Goal: Information Seeking & Learning: Find specific fact

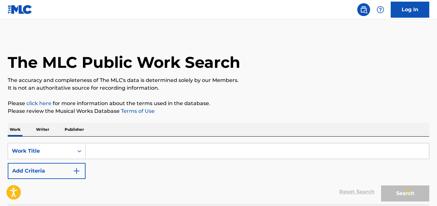
click at [153, 143] on div "Search Form" at bounding box center [256, 151] width 343 height 16
click at [147, 149] on input "Search Form" at bounding box center [256, 150] width 343 height 15
paste input "Letter To Myself"
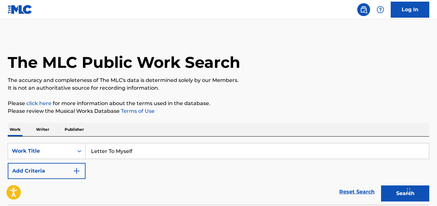
type input "Letter To Myself"
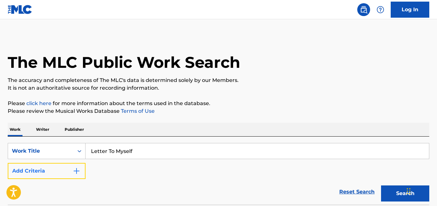
click at [59, 166] on button "Add Criteria" at bounding box center [47, 171] width 78 height 16
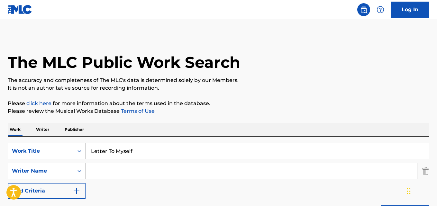
drag, startPoint x: 59, startPoint y: 166, endPoint x: 128, endPoint y: 169, distance: 69.8
click at [128, 169] on input "Search Form" at bounding box center [250, 170] width 331 height 15
paste input "NoLuvv"
type input "NoLuvv"
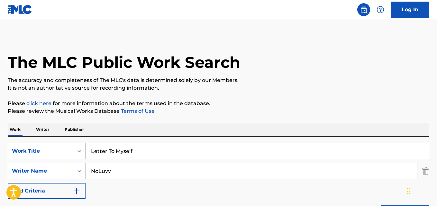
drag, startPoint x: 136, startPoint y: 148, endPoint x: 62, endPoint y: 149, distance: 74.2
click at [62, 149] on div "SearchWithCriteria30d09d66-0562-42fb-ad72-8cb22623253c Work Title Letter To Mys…" at bounding box center [218, 151] width 421 height 16
paste input "By Mistake"
type input "By Mistake"
drag, startPoint x: 113, startPoint y: 169, endPoint x: 76, endPoint y: 171, distance: 37.3
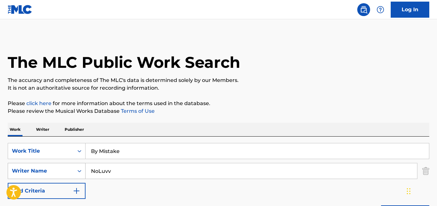
click at [76, 171] on div "SearchWithCriteria948c2676-6250-407c-85e4-97ad5b241f91 Writer Name NoLuvv" at bounding box center [218, 171] width 421 height 16
paste input "[PERSON_NAME] II"
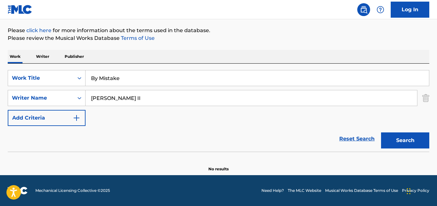
scroll to position [73, 0]
drag, startPoint x: 137, startPoint y: 102, endPoint x: 44, endPoint y: 102, distance: 93.2
click at [44, 102] on div "SearchWithCriteria948c2676-6250-407c-85e4-97ad5b241f91 Writer Name [PERSON_NAME]" at bounding box center [218, 98] width 421 height 16
paste input "[DEMOGRAPHIC_DATA][PERSON_NAME] [PERSON_NAME]"
type input "[DEMOGRAPHIC_DATA][PERSON_NAME] [PERSON_NAME]"
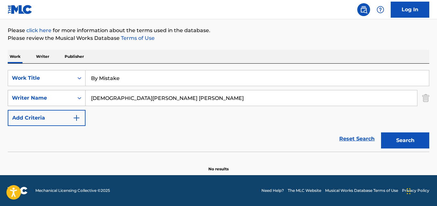
click at [381, 132] on button "Search" at bounding box center [405, 140] width 48 height 16
drag, startPoint x: 85, startPoint y: 81, endPoint x: 47, endPoint y: 84, distance: 37.7
click at [47, 84] on div "SearchWithCriteria30d09d66-0562-42fb-ad72-8cb22623253c Work Title By Mistake" at bounding box center [218, 78] width 421 height 16
paste input "[PERSON_NAME]"
type input "Bossman"
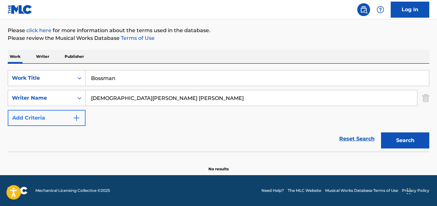
drag, startPoint x: 156, startPoint y: 100, endPoint x: 70, endPoint y: 113, distance: 86.8
click at [70, 113] on div "SearchWithCriteria30d09d66-0562-42fb-ad72-8cb22623253c Work Title Bossman Searc…" at bounding box center [218, 98] width 421 height 56
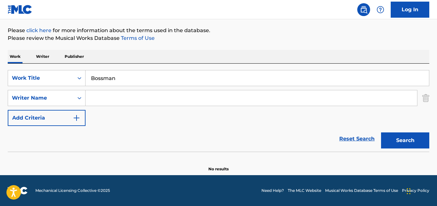
click at [158, 101] on input "Search Form" at bounding box center [250, 97] width 331 height 15
paste input "[PERSON_NAME] II"
click at [381, 132] on button "Search" at bounding box center [405, 140] width 48 height 16
click at [404, 130] on div "Search" at bounding box center [402, 139] width 51 height 26
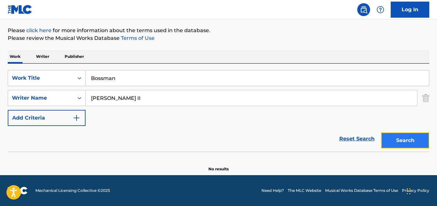
click at [406, 134] on button "Search" at bounding box center [405, 140] width 48 height 16
drag, startPoint x: 154, startPoint y: 97, endPoint x: 220, endPoint y: 97, distance: 65.9
click at [154, 97] on input "[PERSON_NAME] II" at bounding box center [250, 97] width 331 height 15
click at [410, 135] on button "Search" at bounding box center [405, 140] width 48 height 16
drag, startPoint x: 66, startPoint y: 104, endPoint x: 62, endPoint y: 102, distance: 4.5
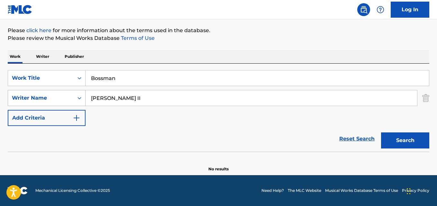
click at [64, 104] on div "SearchWithCriteria948c2676-6250-407c-85e4-97ad5b241f91 Writer Name [PERSON_NAME]" at bounding box center [218, 98] width 421 height 16
paste input "[DEMOGRAPHIC_DATA][PERSON_NAME] [PERSON_NAME]"
type input "[DEMOGRAPHIC_DATA][PERSON_NAME] [PERSON_NAME]"
click at [381, 132] on button "Search" at bounding box center [405, 140] width 48 height 16
drag, startPoint x: 125, startPoint y: 80, endPoint x: 51, endPoint y: 92, distance: 74.2
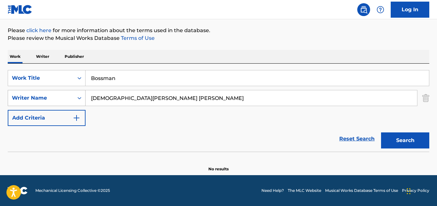
click at [52, 92] on div "SearchWithCriteria30d09d66-0562-42fb-ad72-8cb22623253c Work Title Bossman Searc…" at bounding box center [218, 98] width 421 height 56
paste input "ack N Better"
type input "Back N Better"
drag, startPoint x: 161, startPoint y: 99, endPoint x: 50, endPoint y: 102, distance: 110.5
click at [50, 102] on div "SearchWithCriteria948c2676-6250-407c-85e4-97ad5b241f91 Writer Name [PERSON_NAME…" at bounding box center [218, 98] width 421 height 16
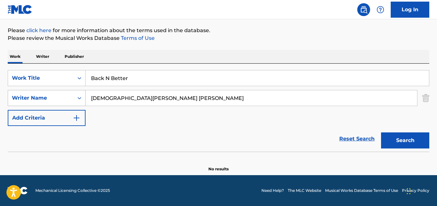
paste input "[PERSON_NAME] II"
click at [381, 132] on button "Search" at bounding box center [405, 140] width 48 height 16
drag, startPoint x: 140, startPoint y: 100, endPoint x: 38, endPoint y: 100, distance: 102.5
click at [38, 100] on div "SearchWithCriteria948c2676-6250-407c-85e4-97ad5b241f91 Writer Name [PERSON_NAME]" at bounding box center [218, 98] width 421 height 16
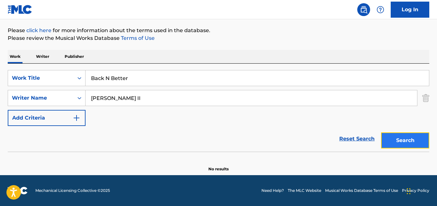
click at [394, 141] on button "Search" at bounding box center [405, 140] width 48 height 16
drag, startPoint x: 110, startPoint y: 97, endPoint x: 57, endPoint y: 98, distance: 53.3
click at [57, 98] on div "SearchWithCriteria948c2676-6250-407c-85e4-97ad5b241f91 Writer Name [PERSON_NAME]" at bounding box center [218, 98] width 421 height 16
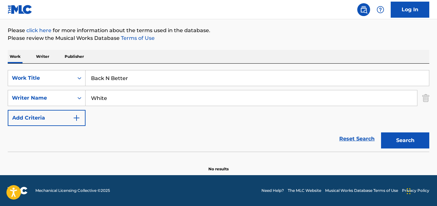
drag, startPoint x: 106, startPoint y: 97, endPoint x: 162, endPoint y: 96, distance: 55.6
click at [162, 96] on input "White" at bounding box center [250, 97] width 331 height 15
type input "White"
click at [381, 132] on button "Search" at bounding box center [405, 140] width 48 height 16
click at [343, 137] on link "Reset Search" at bounding box center [357, 139] width 42 height 14
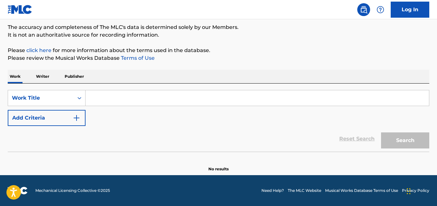
scroll to position [53, 0]
click at [253, 137] on div "Reset Search Search" at bounding box center [218, 139] width 421 height 26
click at [134, 91] on input "Search Form" at bounding box center [256, 97] width 343 height 15
paste input "The Biggest G"
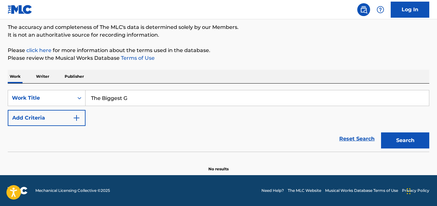
type input "The Biggest G"
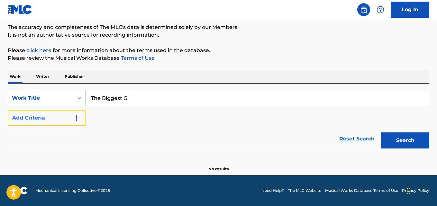
click at [62, 121] on button "Add Criteria" at bounding box center [47, 118] width 78 height 16
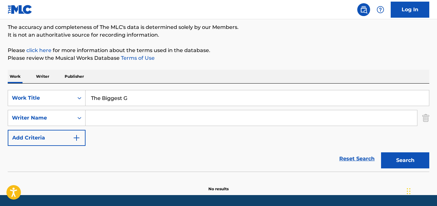
click at [115, 121] on input "Search Form" at bounding box center [250, 117] width 331 height 15
paste input "[PERSON_NAME]"
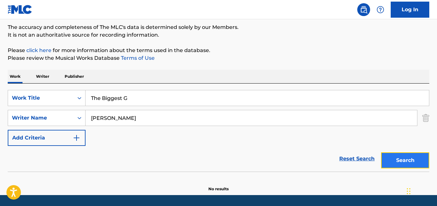
click at [414, 163] on button "Search" at bounding box center [405, 160] width 48 height 16
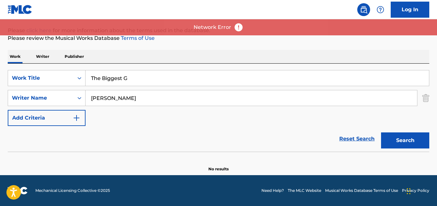
scroll to position [73, 0]
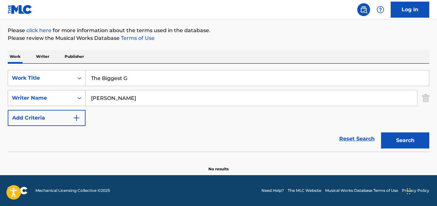
drag, startPoint x: 137, startPoint y: 98, endPoint x: 60, endPoint y: 102, distance: 77.5
click at [60, 102] on div "SearchWithCriteria948c2676-6250-407c-85e4-97ad5b241f91 Writer Name [PERSON_NAME]" at bounding box center [218, 98] width 421 height 16
click at [381, 132] on button "Search" at bounding box center [405, 140] width 48 height 16
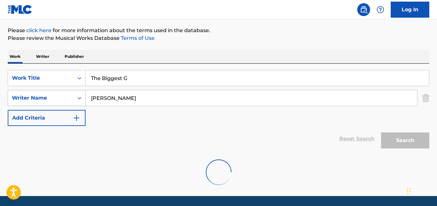
drag, startPoint x: 174, startPoint y: 94, endPoint x: 79, endPoint y: 98, distance: 94.8
click at [79, 98] on div "SearchWithCriteria948c2676-6250-407c-85e4-97ad5b241f91 Writer Name [PERSON_NAME]" at bounding box center [218, 98] width 421 height 16
paste input "[PERSON_NAME]"
type input "[PERSON_NAME]"
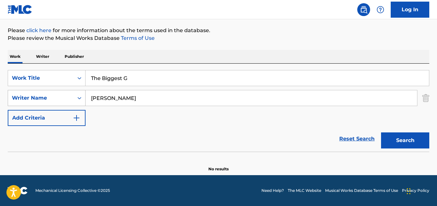
drag, startPoint x: 148, startPoint y: 82, endPoint x: 79, endPoint y: 90, distance: 69.2
click at [79, 90] on div "SearchWithCriteria30d09d66-0562-42fb-ad72-8cb22623253c Work Title The Biggest G…" at bounding box center [218, 98] width 421 height 56
paste input "After All"
type input "After All"
drag, startPoint x: 196, startPoint y: 93, endPoint x: 43, endPoint y: 93, distance: 152.9
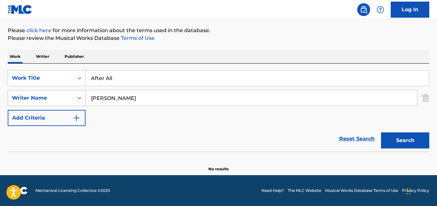
click at [43, 93] on div "SearchWithCriteria948c2676-6250-407c-85e4-97ad5b241f91 Writer Name [PERSON_NAME]" at bounding box center [218, 98] width 421 height 16
paste input "[PERSON_NAME]"
type input "[PERSON_NAME]"
click at [381, 132] on button "Search" at bounding box center [405, 140] width 48 height 16
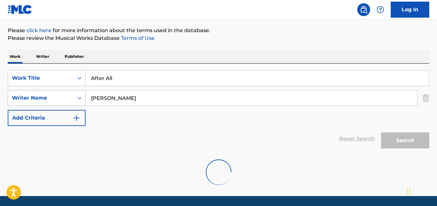
drag, startPoint x: 135, startPoint y: 97, endPoint x: 22, endPoint y: 106, distance: 113.4
click at [22, 106] on div "SearchWithCriteria948c2676-6250-407c-85e4-97ad5b241f91 Writer Name [PERSON_NAME]" at bounding box center [218, 98] width 421 height 16
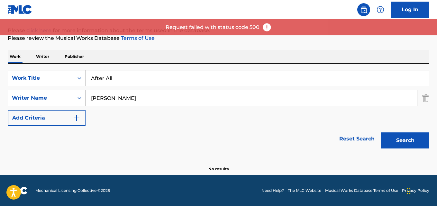
click at [381, 132] on button "Search" at bounding box center [405, 140] width 48 height 16
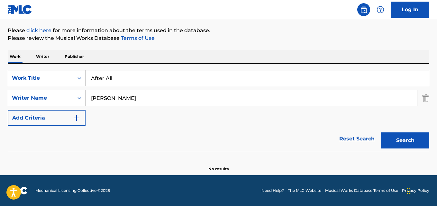
drag, startPoint x: 137, startPoint y: 103, endPoint x: 82, endPoint y: 106, distance: 55.3
click at [82, 106] on div "SearchWithCriteria30d09d66-0562-42fb-ad72-8cb22623253c Work Title After All Sea…" at bounding box center [218, 98] width 421 height 56
click at [402, 136] on button "Search" at bounding box center [405, 140] width 48 height 16
drag, startPoint x: 84, startPoint y: 85, endPoint x: 54, endPoint y: 90, distance: 30.3
click at [54, 90] on div "SearchWithCriteria30d09d66-0562-42fb-ad72-8cb22623253c Work Title After All Sea…" at bounding box center [218, 98] width 421 height 56
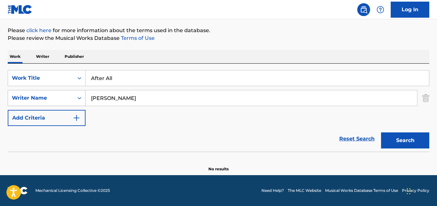
paste input "Develop"
type input "Develop"
drag, startPoint x: 146, startPoint y: 95, endPoint x: 98, endPoint y: 101, distance: 49.1
click at [98, 101] on input "[PERSON_NAME]" at bounding box center [250, 97] width 331 height 15
drag, startPoint x: 152, startPoint y: 89, endPoint x: 151, endPoint y: 92, distance: 3.6
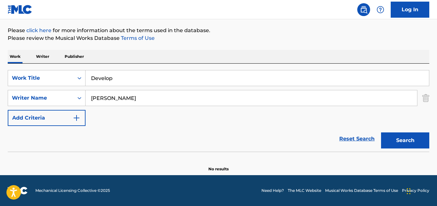
click at [152, 89] on div "SearchWithCriteria30d09d66-0562-42fb-ad72-8cb22623253c Work Title Develop Searc…" at bounding box center [218, 98] width 421 height 56
drag, startPoint x: 45, startPoint y: 103, endPoint x: 34, endPoint y: 103, distance: 10.9
click at [34, 103] on div "SearchWithCriteria948c2676-6250-407c-85e4-97ad5b241f91 Writer Name [PERSON_NAME]" at bounding box center [218, 98] width 421 height 16
paste input "Payday J"
type input "Payday J"
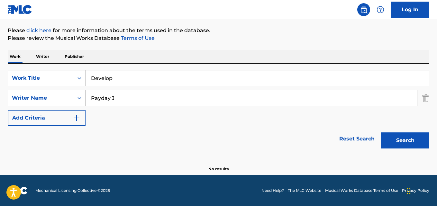
click at [381, 132] on button "Search" at bounding box center [405, 140] width 48 height 16
click at [199, 147] on div "Reset Search Search" at bounding box center [218, 139] width 421 height 26
drag, startPoint x: 124, startPoint y: 80, endPoint x: 58, endPoint y: 88, distance: 66.6
click at [58, 88] on div "SearchWithCriteria30d09d66-0562-42fb-ad72-8cb22623253c Work Title Develop Searc…" at bounding box center [218, 98] width 421 height 56
paste input "Fuck Everybody"
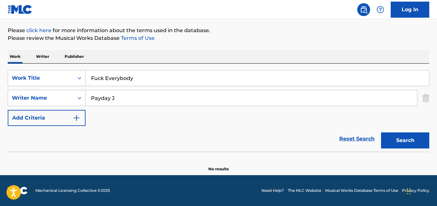
type input "Fuck Everybody"
drag, startPoint x: 127, startPoint y: 97, endPoint x: 84, endPoint y: 99, distance: 42.8
click at [84, 99] on div "SearchWithCriteria948c2676-6250-407c-85e4-97ad5b241f91 Writer Name Payday J" at bounding box center [218, 98] width 421 height 16
paste input "EBK JaayBo"
click at [381, 132] on button "Search" at bounding box center [405, 140] width 48 height 16
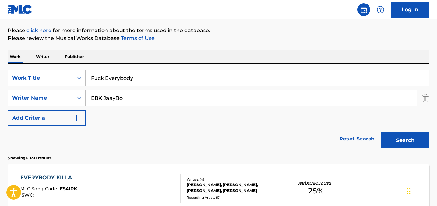
drag, startPoint x: 140, startPoint y: 97, endPoint x: 87, endPoint y: 100, distance: 53.7
click at [87, 100] on input "EBK JaayBo" at bounding box center [250, 97] width 331 height 15
paste input "[PERSON_NAME]"
click at [381, 132] on button "Search" at bounding box center [405, 140] width 48 height 16
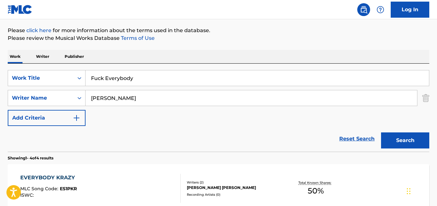
drag, startPoint x: 110, startPoint y: 97, endPoint x: 159, endPoint y: 97, distance: 48.8
click at [159, 97] on input "[PERSON_NAME]" at bounding box center [250, 97] width 331 height 15
click at [381, 132] on button "Search" at bounding box center [405, 140] width 48 height 16
drag, startPoint x: 129, startPoint y: 98, endPoint x: 80, endPoint y: 98, distance: 49.8
click at [80, 98] on div "SearchWithCriteria948c2676-6250-407c-85e4-97ad5b241f91 Writer Name Quaron" at bounding box center [218, 98] width 421 height 16
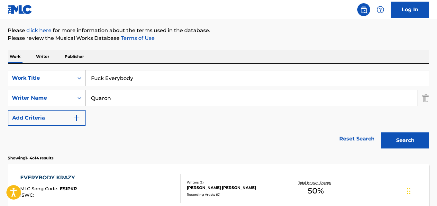
paste input "[PERSON_NAME]"
type input "[PERSON_NAME]"
click at [381, 132] on button "Search" at bounding box center [405, 140] width 48 height 16
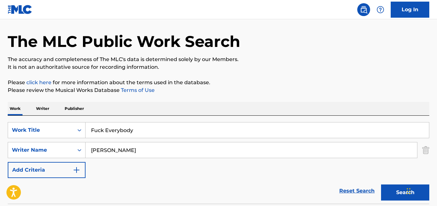
scroll to position [19, 0]
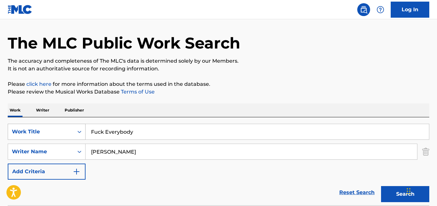
drag, startPoint x: 134, startPoint y: 128, endPoint x: 75, endPoint y: 128, distance: 58.8
click at [75, 128] on div "SearchWithCriteria30d09d66-0562-42fb-ad72-8cb22623253c Work Title Fuck Everybody" at bounding box center [218, 132] width 421 height 16
paste input "*ck Everybody"
type input "F*ck Everybody"
click at [381, 186] on button "Search" at bounding box center [405, 194] width 48 height 16
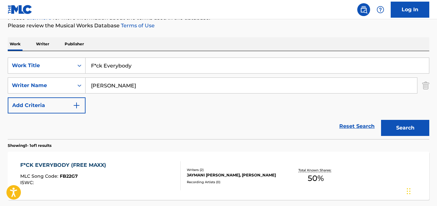
scroll to position [127, 0]
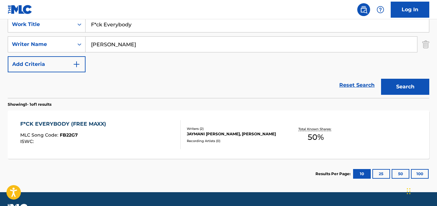
click at [111, 129] on div "F*CK EVERYBODY (FREE MAXX) MLC Song Code : FB22G7 ISWC :" at bounding box center [100, 134] width 160 height 29
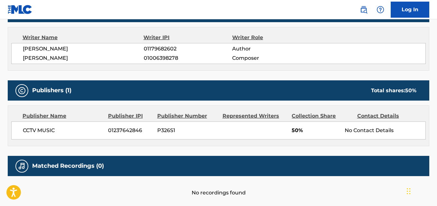
scroll to position [202, 0]
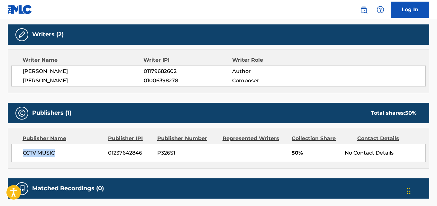
drag, startPoint x: 19, startPoint y: 155, endPoint x: 80, endPoint y: 155, distance: 61.0
click at [80, 155] on div "CCTV MUSIC [PHONE_NUMBER] P326S1 50% No Contact Details" at bounding box center [218, 153] width 414 height 18
click at [170, 131] on div "Publisher Name Publisher IPI Publisher Number Represented Writers Collection Sh…" at bounding box center [218, 148] width 420 height 40
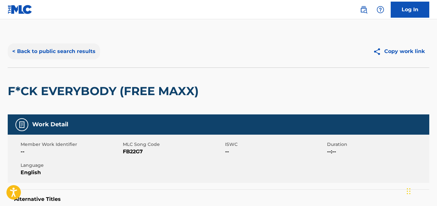
click at [79, 56] on button "< Back to public search results" at bounding box center [54, 51] width 92 height 16
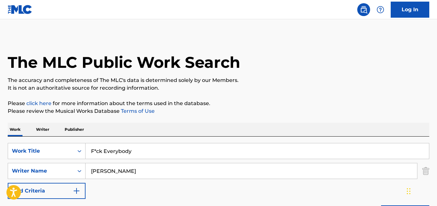
scroll to position [107, 0]
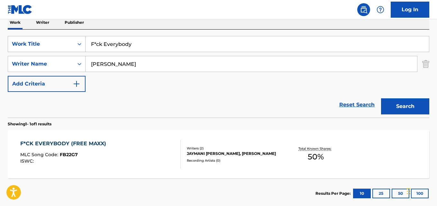
drag, startPoint x: 143, startPoint y: 47, endPoint x: 68, endPoint y: 47, distance: 75.2
click at [68, 47] on div "SearchWithCriteria30d09d66-0562-42fb-ad72-8cb22623253c Work Title F*ck Everybody" at bounding box center [218, 44] width 421 height 16
paste input "Comin Up"
type input "Comin Up"
drag, startPoint x: 147, startPoint y: 64, endPoint x: 27, endPoint y: 70, distance: 120.3
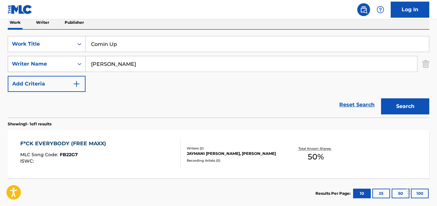
click at [27, 70] on div "SearchWithCriteria948c2676-6250-407c-85e4-97ad5b241f91 Writer Name [PERSON_NAME]" at bounding box center [218, 64] width 421 height 16
paste input "Payday J"
click at [381, 98] on button "Search" at bounding box center [405, 106] width 48 height 16
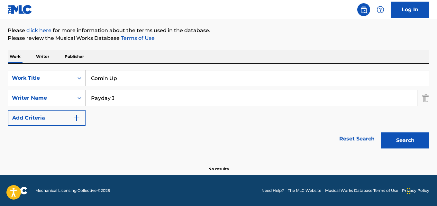
scroll to position [73, 0]
drag, startPoint x: 132, startPoint y: 99, endPoint x: 69, endPoint y: 100, distance: 63.3
click at [69, 100] on div "SearchWithCriteria948c2676-6250-407c-85e4-97ad5b241f91 Writer Name Payday J" at bounding box center [218, 98] width 421 height 16
paste input "[PERSON_NAME] [PERSON_NAME]"
type input "[PERSON_NAME] [PERSON_NAME]"
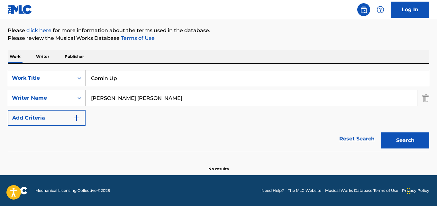
click at [381, 132] on button "Search" at bounding box center [405, 140] width 48 height 16
drag, startPoint x: 124, startPoint y: 79, endPoint x: 43, endPoint y: 81, distance: 81.0
click at [43, 81] on div "SearchWithCriteria30d09d66-0562-42fb-ad72-8cb22623253c Work Title Comin Up" at bounding box center [218, 78] width 421 height 16
paste input "Act"
drag, startPoint x: 90, startPoint y: 76, endPoint x: 87, endPoint y: 77, distance: 3.2
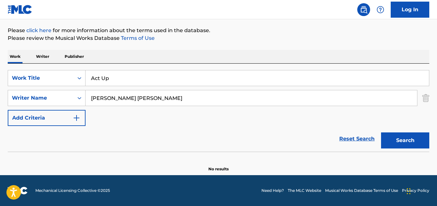
click at [87, 77] on input "Act Up" at bounding box center [256, 77] width 343 height 15
click at [173, 73] on input "Act Up" at bounding box center [256, 77] width 343 height 15
click at [408, 142] on button "Search" at bounding box center [405, 140] width 48 height 16
click at [80, 81] on div "SearchWithCriteria30d09d66-0562-42fb-ad72-8cb22623253c Work Title Act Up" at bounding box center [218, 78] width 421 height 16
paste input "I Him"
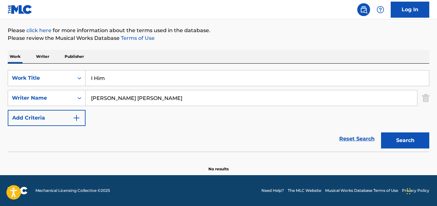
type input "I Him"
drag, startPoint x: 143, startPoint y: 98, endPoint x: 77, endPoint y: 100, distance: 65.9
click at [77, 100] on div "SearchWithCriteria948c2676-6250-407c-85e4-97ad5b241f91 Writer Name [PERSON_NAME…" at bounding box center [218, 98] width 421 height 16
paste input "Beat Mob"
click at [381, 132] on button "Search" at bounding box center [405, 140] width 48 height 16
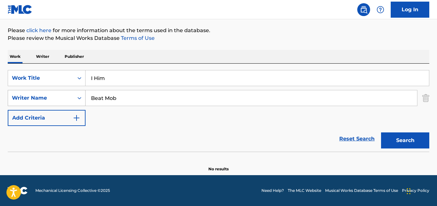
drag, startPoint x: 115, startPoint y: 98, endPoint x: 26, endPoint y: 100, distance: 89.0
click at [26, 100] on div "SearchWithCriteria948c2676-6250-407c-85e4-97ad5b241f91 Writer Name Beat Mob" at bounding box center [218, 98] width 421 height 16
paste input "[PERSON_NAME]"
click at [381, 132] on button "Search" at bounding box center [405, 140] width 48 height 16
drag, startPoint x: 139, startPoint y: 97, endPoint x: 69, endPoint y: 101, distance: 70.1
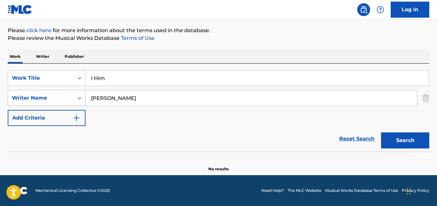
click at [69, 101] on div "SearchWithCriteria948c2676-6250-407c-85e4-97ad5b241f91 Writer Name [PERSON_NAME]" at bounding box center [218, 98] width 421 height 16
click at [381, 132] on button "Search" at bounding box center [405, 140] width 48 height 16
click at [185, 93] on input "[PERSON_NAME]" at bounding box center [250, 97] width 331 height 15
click at [400, 138] on button "Search" at bounding box center [405, 140] width 48 height 16
drag, startPoint x: 110, startPoint y: 97, endPoint x: 64, endPoint y: 102, distance: 45.9
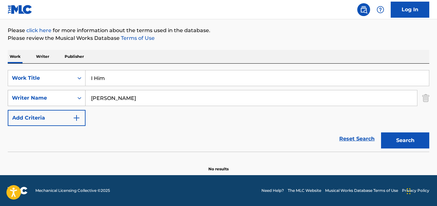
click at [64, 102] on div "SearchWithCriteria948c2676-6250-407c-85e4-97ad5b241f91 Writer Name [PERSON_NAME]" at bounding box center [218, 98] width 421 height 16
type input "Mayne"
click at [381, 132] on button "Search" at bounding box center [405, 140] width 48 height 16
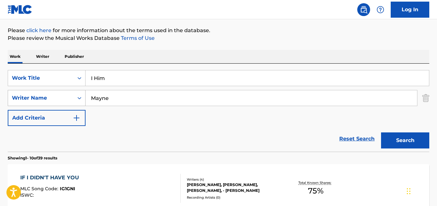
drag, startPoint x: 119, startPoint y: 85, endPoint x: 65, endPoint y: 93, distance: 54.5
click at [65, 93] on div "SearchWithCriteria30d09d66-0562-42fb-ad72-8cb22623253c Work Title I Him SearchW…" at bounding box center [218, 98] width 421 height 56
paste input "All I Got"
type input "All I Got"
drag, startPoint x: 135, startPoint y: 101, endPoint x: 86, endPoint y: 103, distance: 49.2
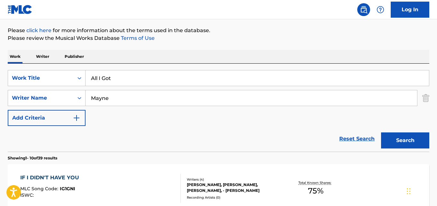
click at [86, 103] on input "Mayne" at bounding box center [250, 97] width 331 height 15
paste input "Payday J"
click at [381, 132] on button "Search" at bounding box center [405, 140] width 48 height 16
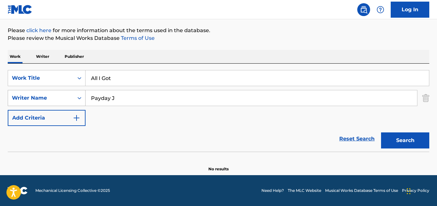
drag, startPoint x: 118, startPoint y: 90, endPoint x: 82, endPoint y: 95, distance: 36.7
click at [82, 95] on div "SearchWithCriteria30d09d66-0562-42fb-ad72-8cb22623253c Work Title All I Got Sea…" at bounding box center [218, 98] width 421 height 56
drag, startPoint x: 132, startPoint y: 95, endPoint x: 72, endPoint y: 98, distance: 59.8
click at [72, 98] on div "SearchWithCriteria948c2676-6250-407c-85e4-97ad5b241f91 Writer Name Payday J" at bounding box center [218, 98] width 421 height 16
paste input "[PERSON_NAME] [PERSON_NAME]"
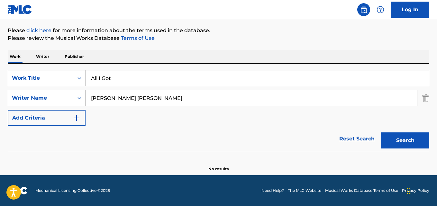
type input "[PERSON_NAME] [PERSON_NAME]"
click at [381, 132] on button "Search" at bounding box center [405, 140] width 48 height 16
drag, startPoint x: 109, startPoint y: 96, endPoint x: 123, endPoint y: 97, distance: 14.5
click at [123, 97] on input "[PERSON_NAME] [PERSON_NAME]" at bounding box center [250, 97] width 331 height 15
drag, startPoint x: 88, startPoint y: 79, endPoint x: 77, endPoint y: 79, distance: 11.2
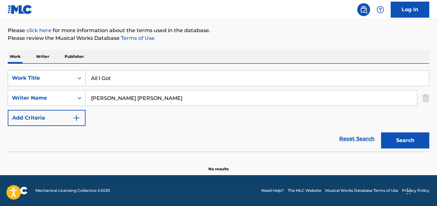
click at [77, 79] on div "SearchWithCriteria30d09d66-0562-42fb-ad72-8cb22623253c Work Title All I Got" at bounding box center [218, 78] width 421 height 16
paste input "Cap"
type input "Cap"
drag, startPoint x: 156, startPoint y: 89, endPoint x: 79, endPoint y: 92, distance: 77.2
click at [79, 92] on div "SearchWithCriteria30d09d66-0562-42fb-ad72-8cb22623253c Work Title Cap SearchWit…" at bounding box center [218, 98] width 421 height 56
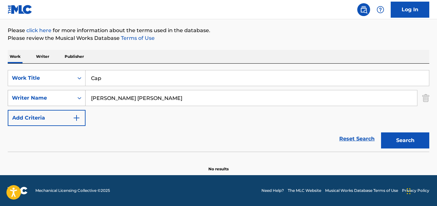
drag, startPoint x: 162, startPoint y: 95, endPoint x: 83, endPoint y: 99, distance: 79.5
click at [83, 99] on div "SearchWithCriteria948c2676-6250-407c-85e4-97ad5b241f91 Writer Name [PERSON_NAME…" at bounding box center [218, 98] width 421 height 16
click at [113, 96] on input "Search Form" at bounding box center [250, 97] width 331 height 15
paste input "[PERSON_NAME] II"
type input "[PERSON_NAME] II"
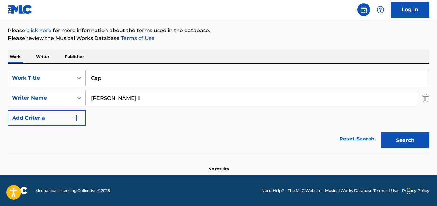
click at [381, 132] on button "Search" at bounding box center [405, 140] width 48 height 16
drag, startPoint x: 113, startPoint y: 75, endPoint x: 65, endPoint y: 76, distance: 47.6
click at [65, 76] on div "SearchWithCriteria30d09d66-0562-42fb-ad72-8cb22623253c Work Title Cap" at bounding box center [218, 78] width 421 height 16
paste input "Intentions"
type input "Intentions"
